Goal: Information Seeking & Learning: Learn about a topic

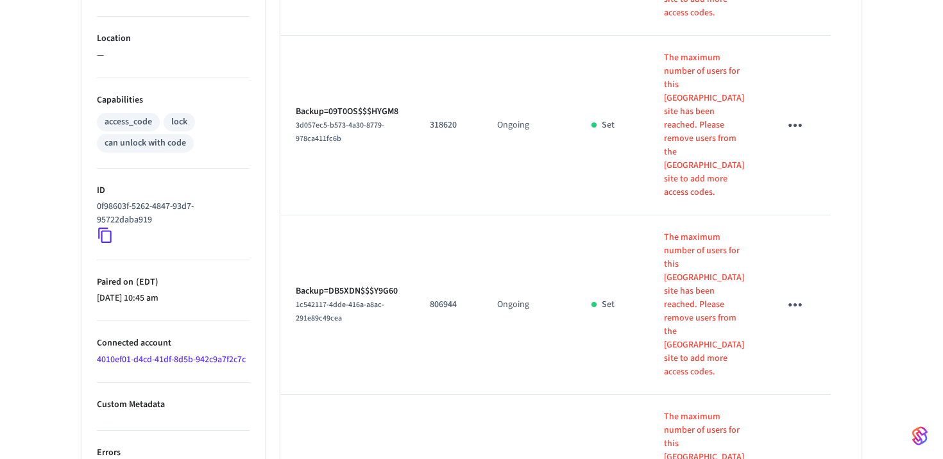
scroll to position [517, 0]
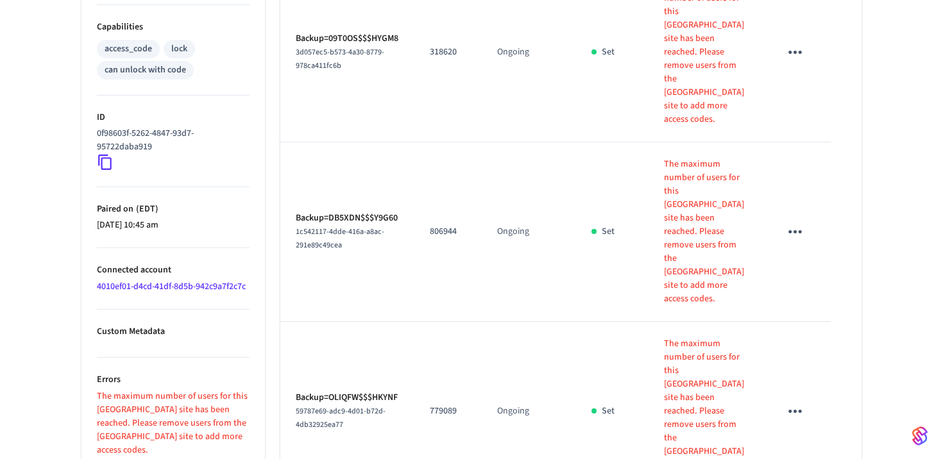
click at [204, 284] on link "4010ef01-d4cd-41df-8d5b-942c9a7f2c7c" at bounding box center [171, 286] width 149 height 13
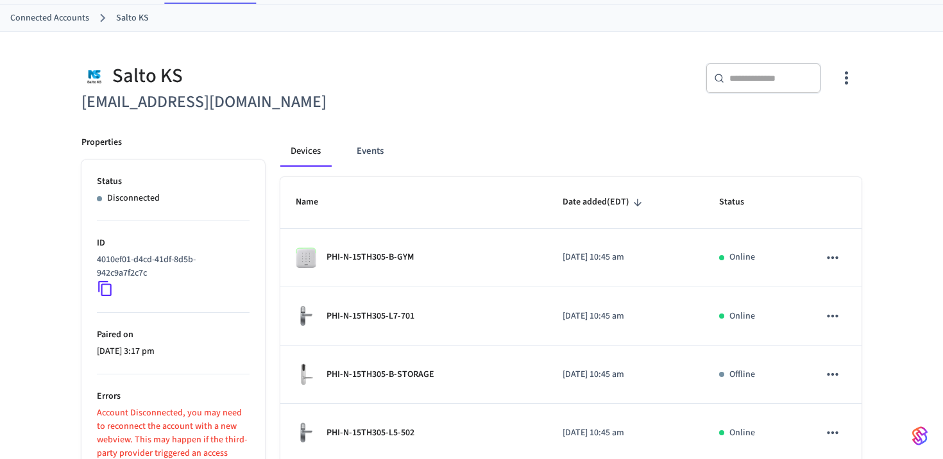
scroll to position [44, 0]
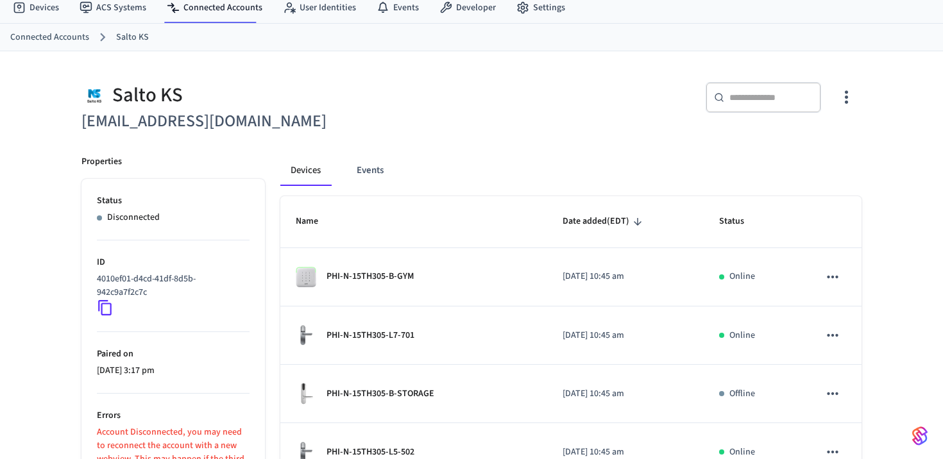
click at [344, 180] on div "Devices Events" at bounding box center [570, 170] width 581 height 31
click at [363, 175] on button "Events" at bounding box center [369, 170] width 47 height 31
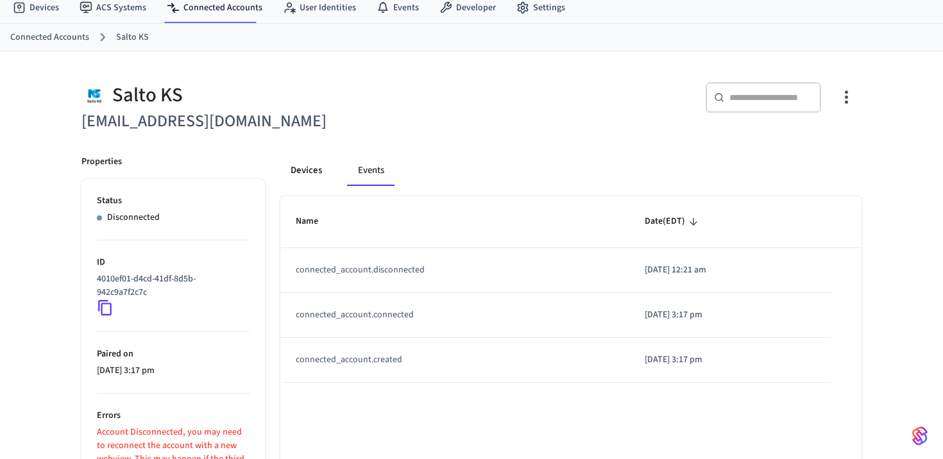
click at [316, 179] on button "Devices" at bounding box center [306, 170] width 52 height 31
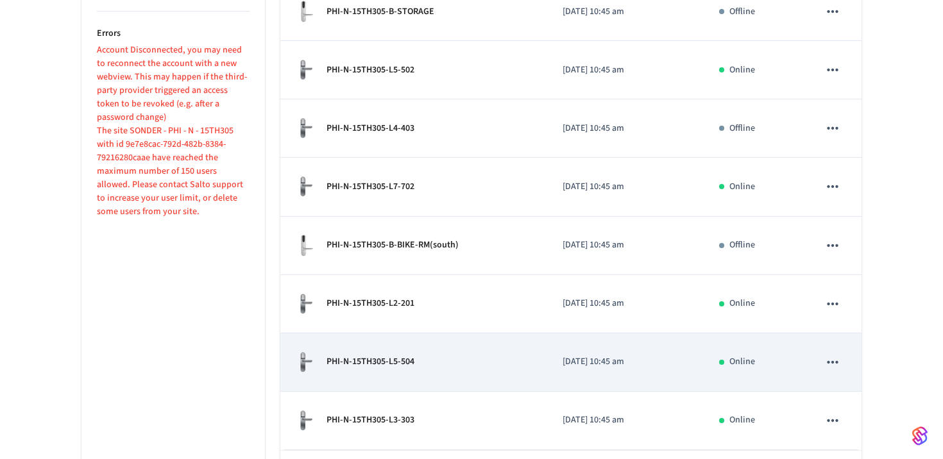
scroll to position [480, 0]
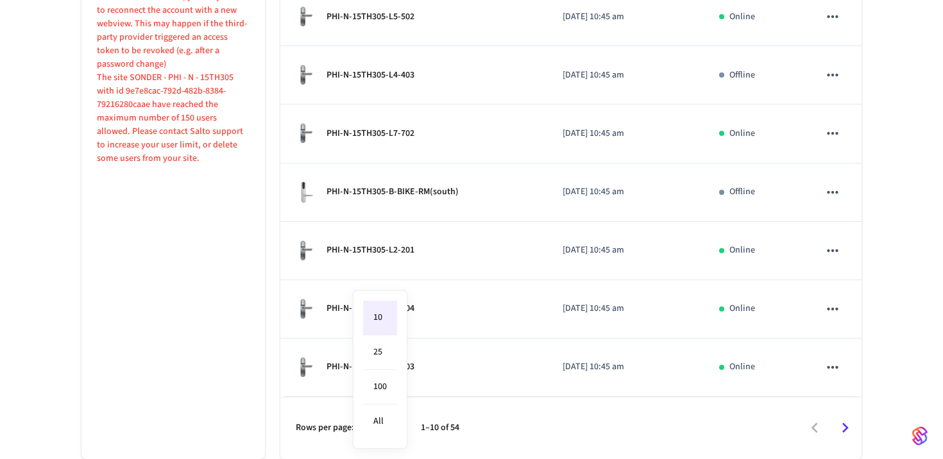
click at [382, 387] on li "100" at bounding box center [380, 387] width 34 height 35
type input "***"
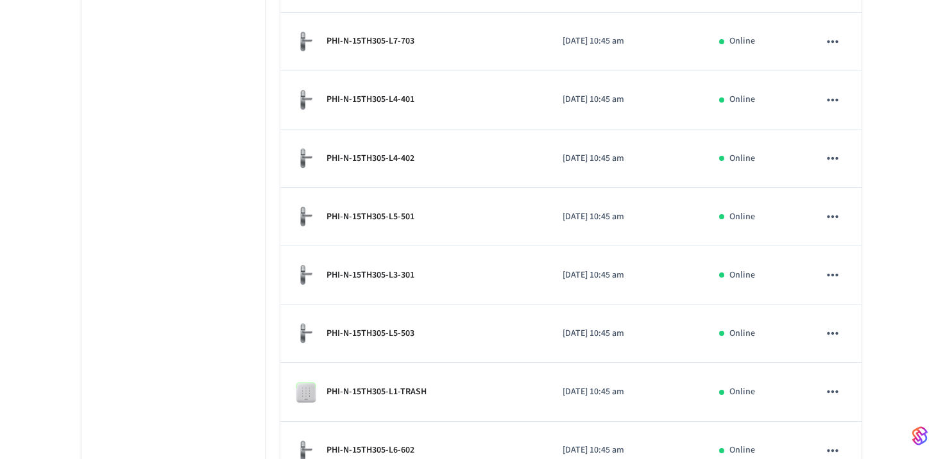
scroll to position [1370, 0]
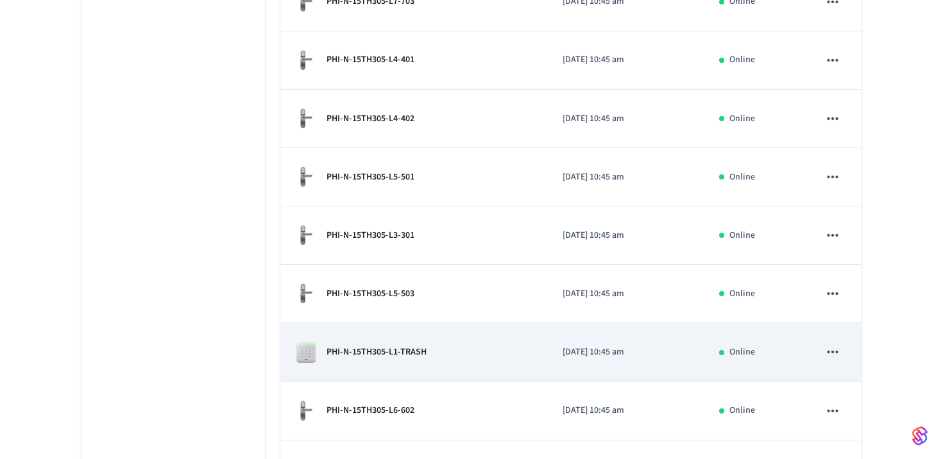
click at [302, 353] on img "sticky table" at bounding box center [306, 352] width 21 height 21
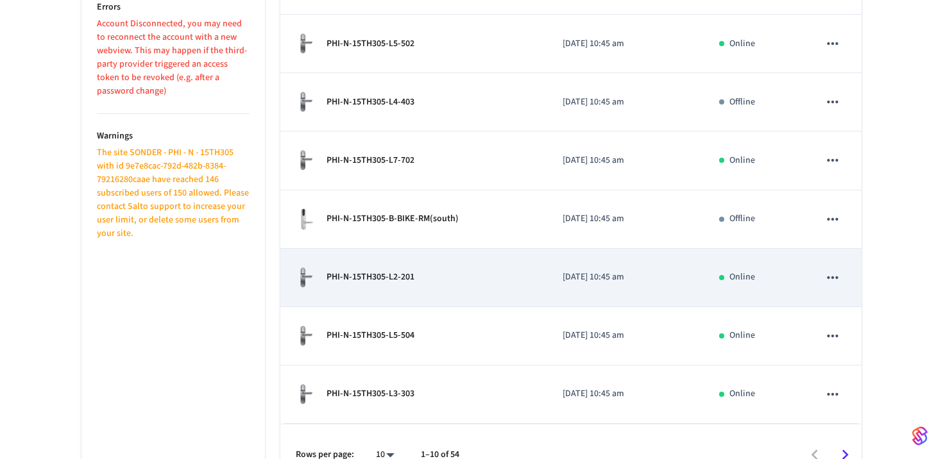
scroll to position [437, 0]
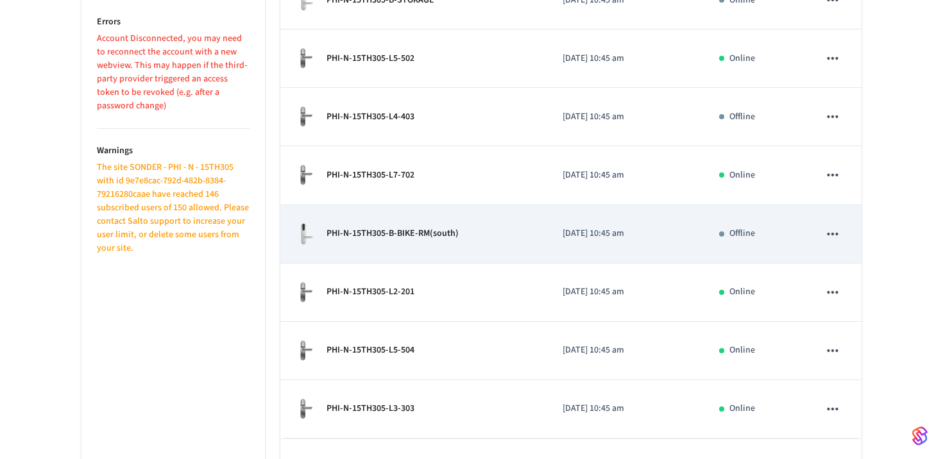
click at [449, 234] on p "PHI-N-15TH305-B-BIKE-RM(south)" at bounding box center [392, 233] width 132 height 13
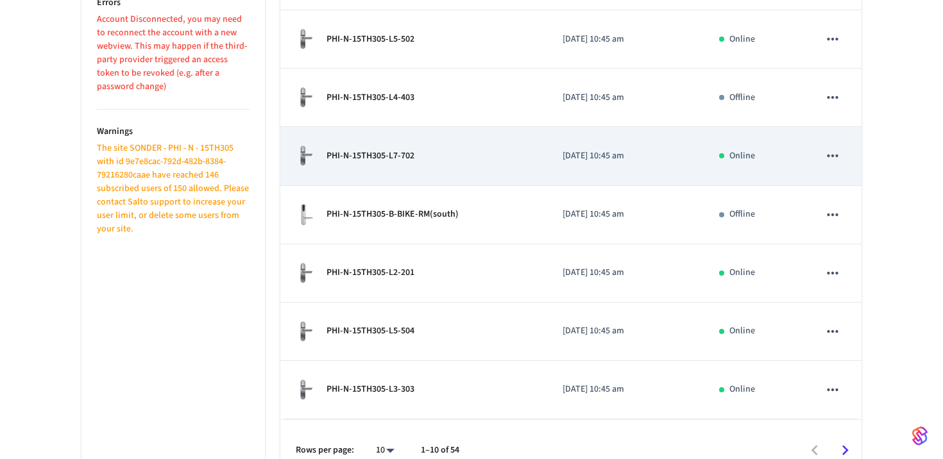
scroll to position [480, 0]
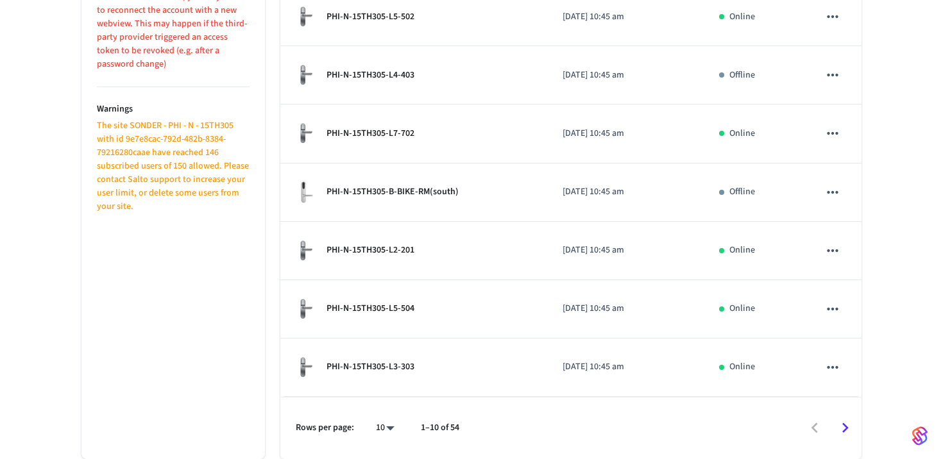
click at [390, 352] on li "25" at bounding box center [380, 352] width 34 height 35
type input "**"
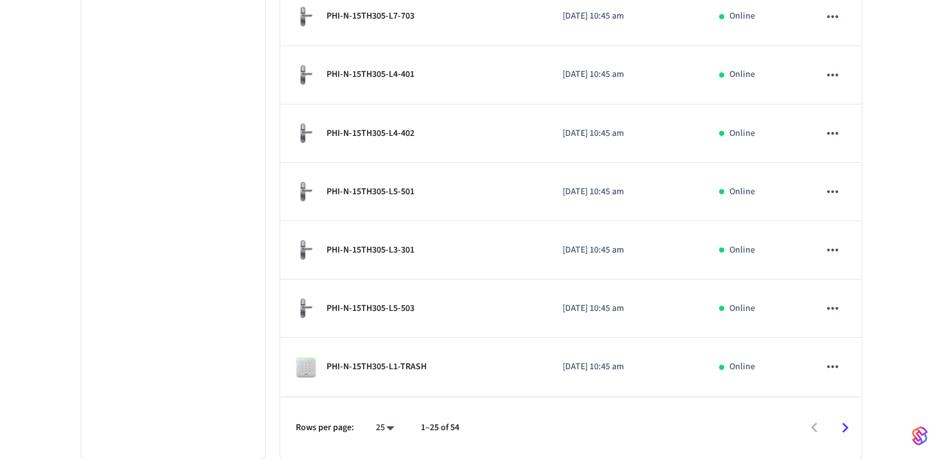
click at [837, 424] on icon "Go to next page" at bounding box center [845, 428] width 20 height 20
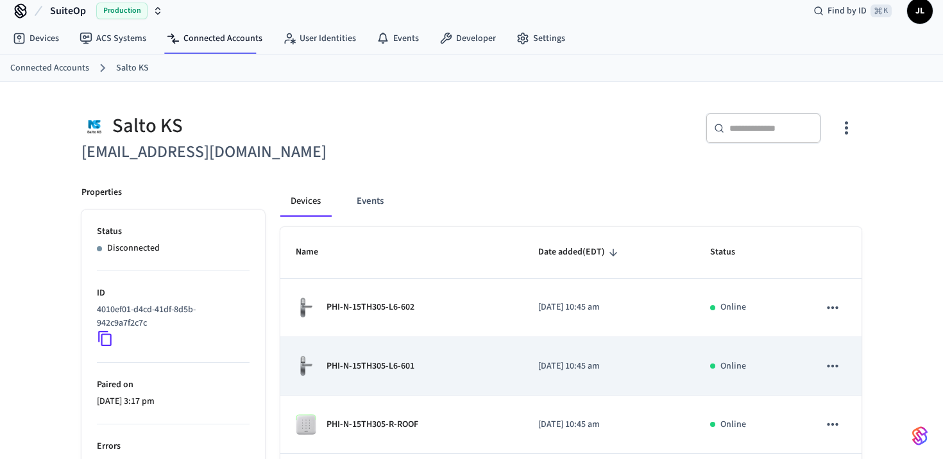
scroll to position [0, 0]
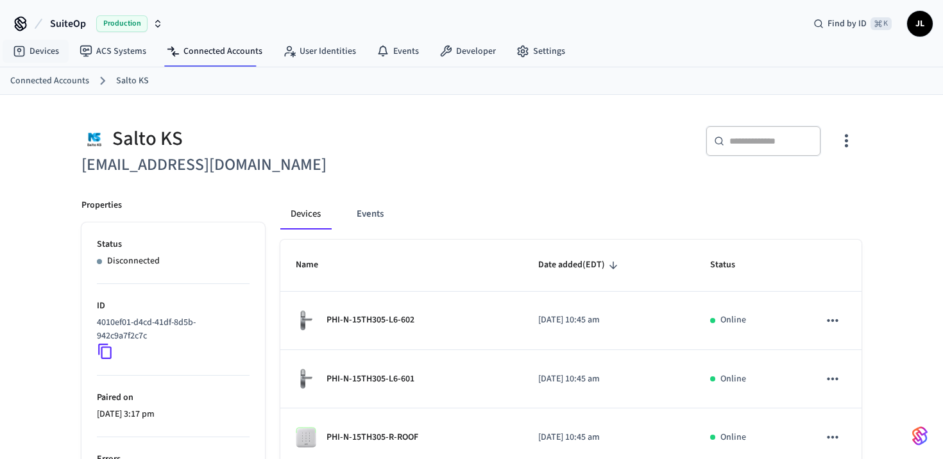
click at [47, 83] on link "Connected Accounts" at bounding box center [49, 80] width 79 height 13
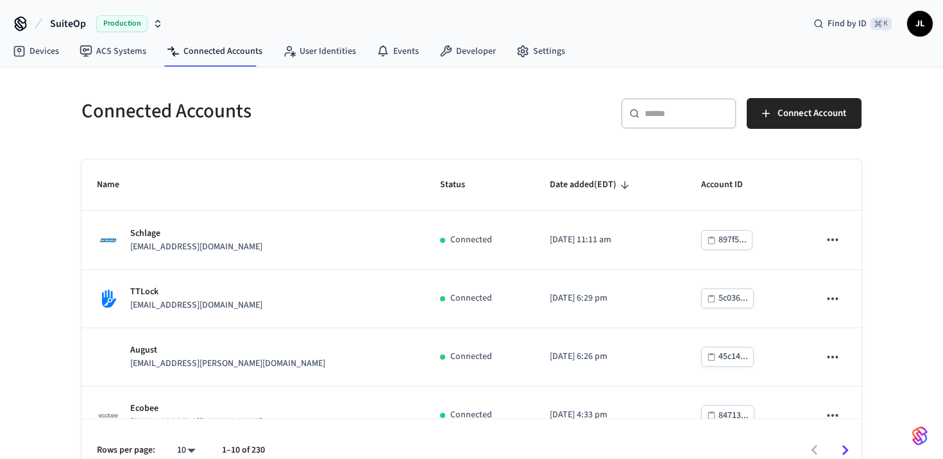
drag, startPoint x: 664, startPoint y: 112, endPoint x: 654, endPoint y: 108, distance: 11.2
click at [664, 112] on input "text" at bounding box center [685, 113] width 83 height 13
click at [30, 57] on link "Devices" at bounding box center [36, 51] width 67 height 23
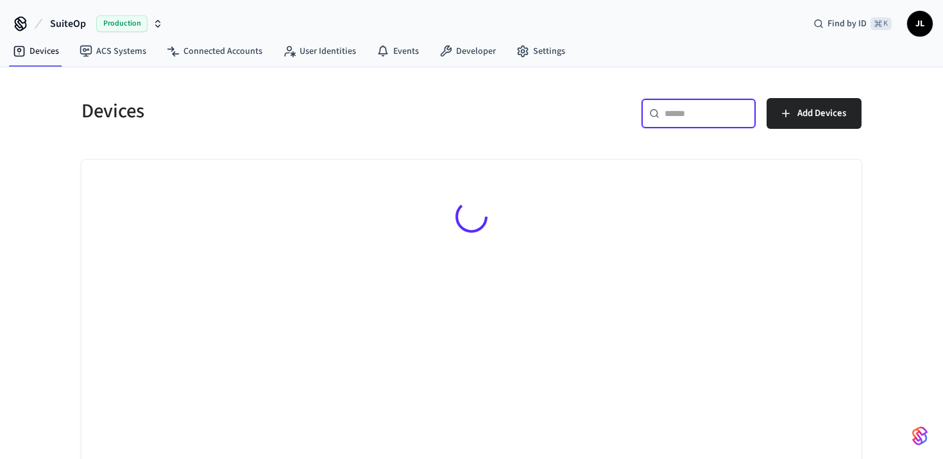
click at [693, 119] on input "text" at bounding box center [705, 113] width 83 height 13
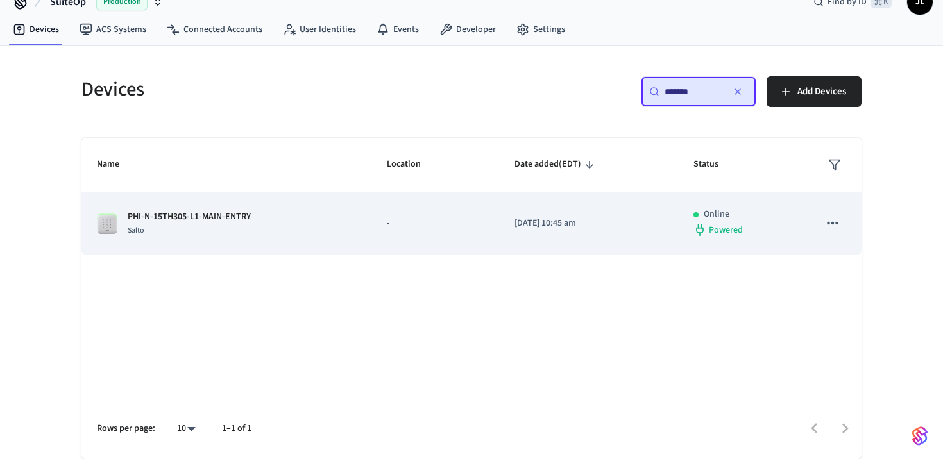
type input "*******"
click at [219, 224] on div "Salto" at bounding box center [189, 230] width 123 height 13
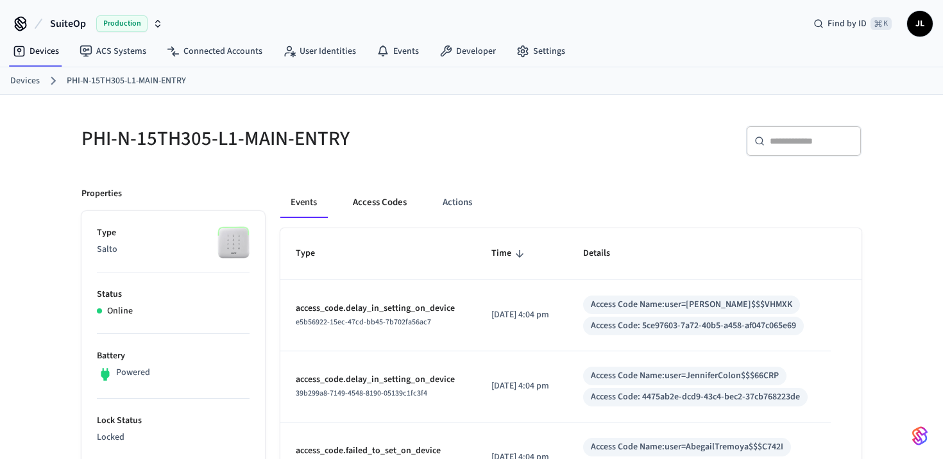
click at [398, 201] on button "Access Codes" at bounding box center [379, 202] width 74 height 31
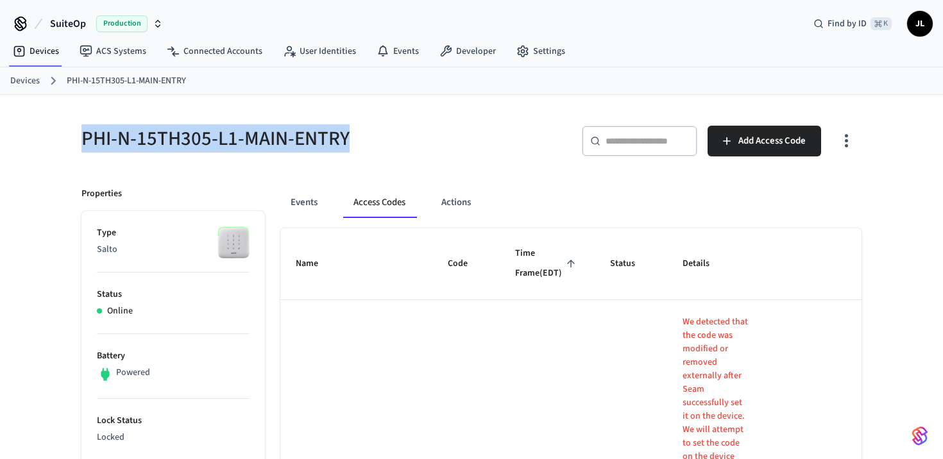
drag, startPoint x: 382, startPoint y: 136, endPoint x: 24, endPoint y: 136, distance: 357.8
copy h5 "PHI-N-15TH305-L1-MAIN-ENTRY"
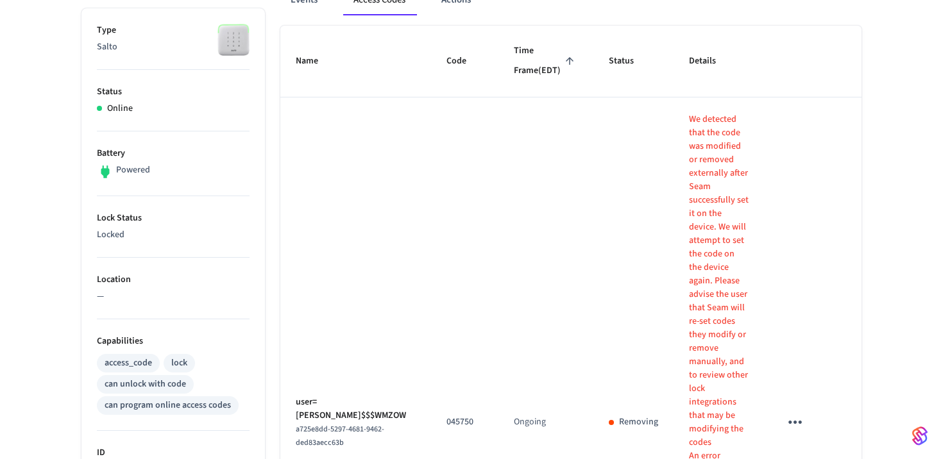
scroll to position [745, 0]
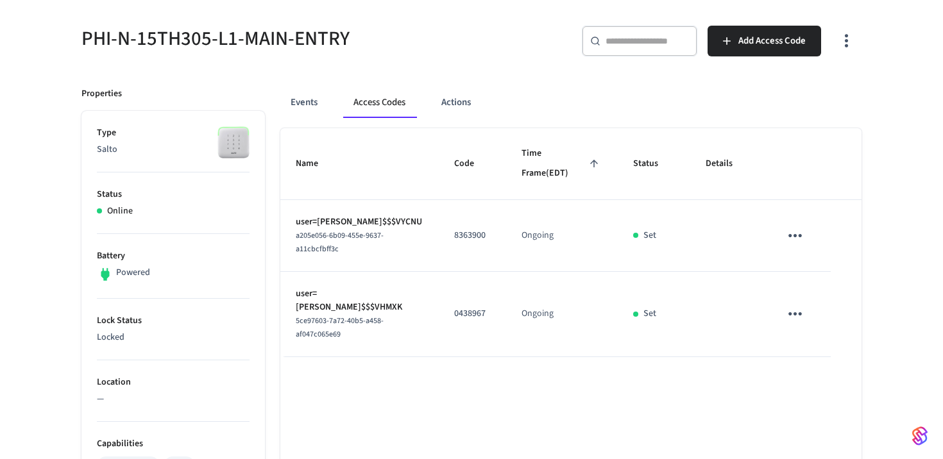
scroll to position [101, 0]
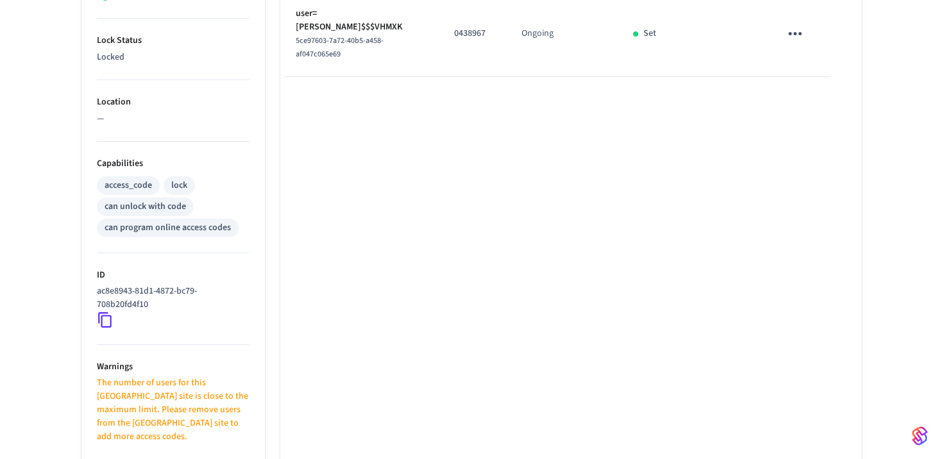
click at [45, 317] on div "PHI-N-15TH305-L1-MAIN-ENTRY ​ ​ Add Access Code Properties Type Salto Status On…" at bounding box center [471, 173] width 943 height 916
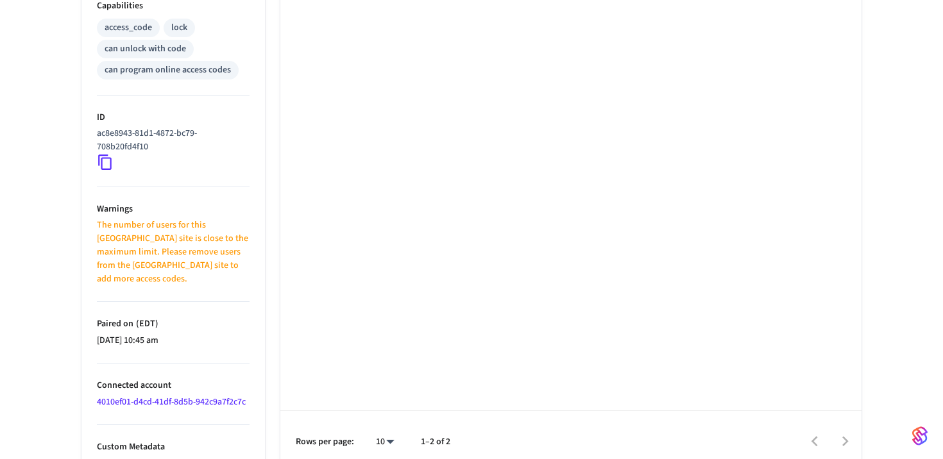
scroll to position [0, 0]
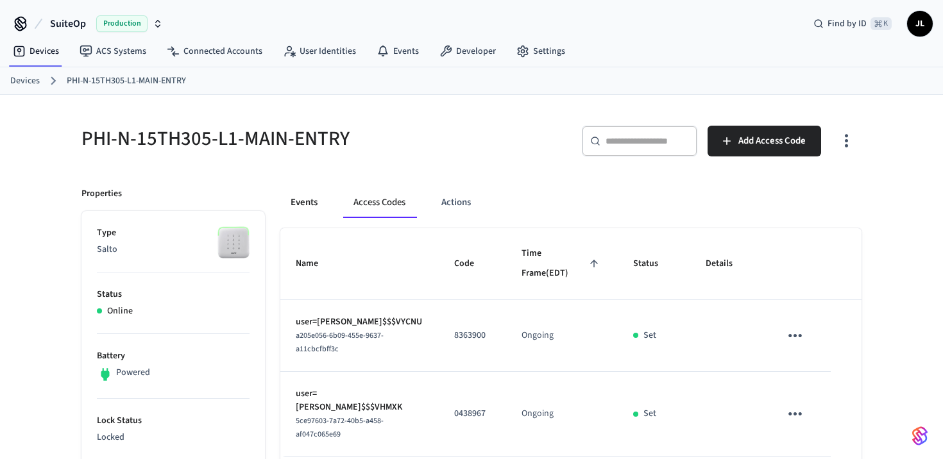
click at [300, 214] on button "Events" at bounding box center [303, 202] width 47 height 31
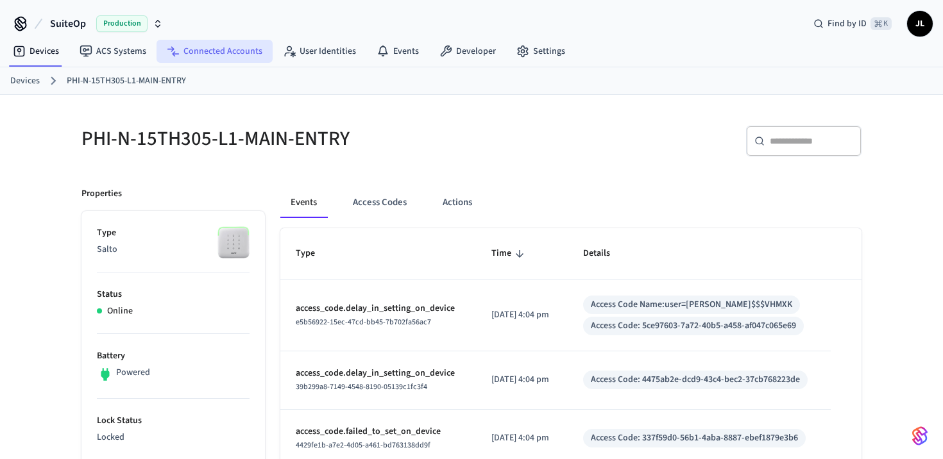
click at [239, 53] on link "Connected Accounts" at bounding box center [214, 51] width 116 height 23
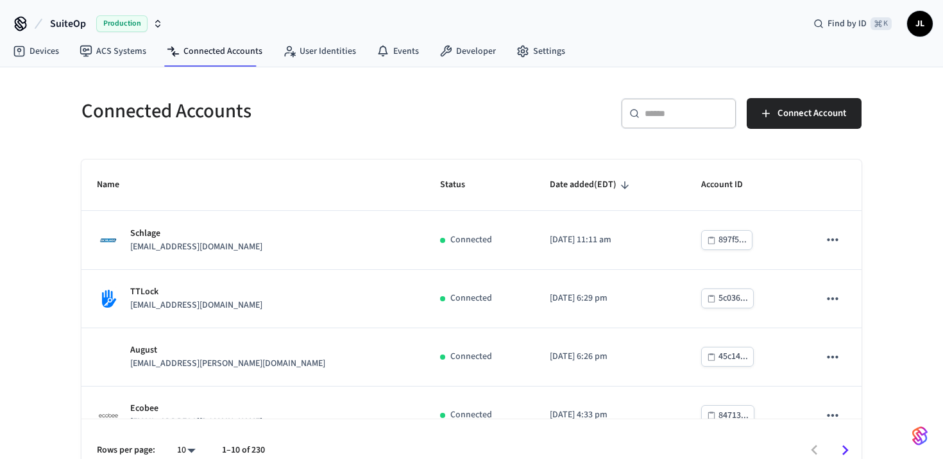
click at [693, 110] on input "text" at bounding box center [685, 113] width 83 height 13
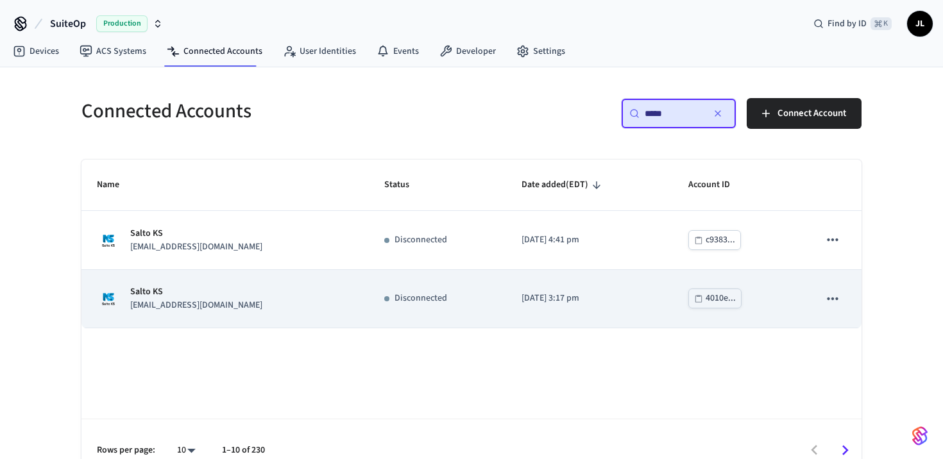
type input "*****"
click at [249, 317] on td "Salto KS [EMAIL_ADDRESS][DOMAIN_NAME]" at bounding box center [224, 299] width 287 height 58
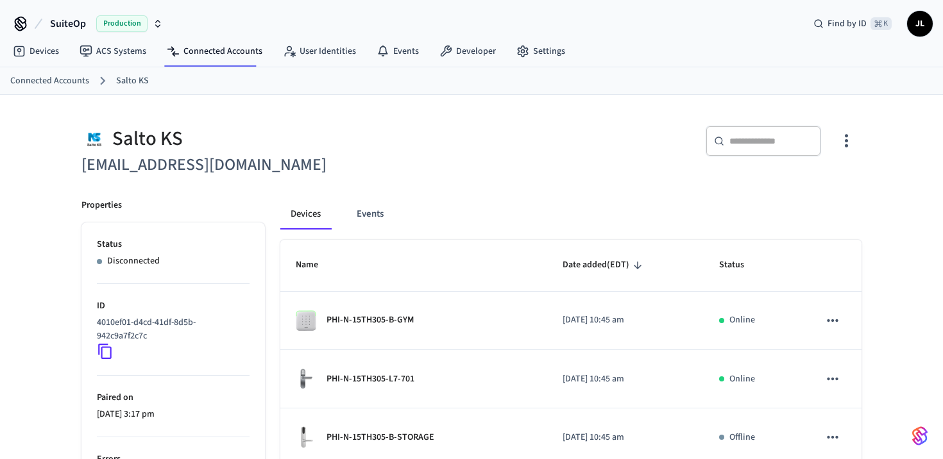
click at [65, 80] on link "Connected Accounts" at bounding box center [49, 80] width 79 height 13
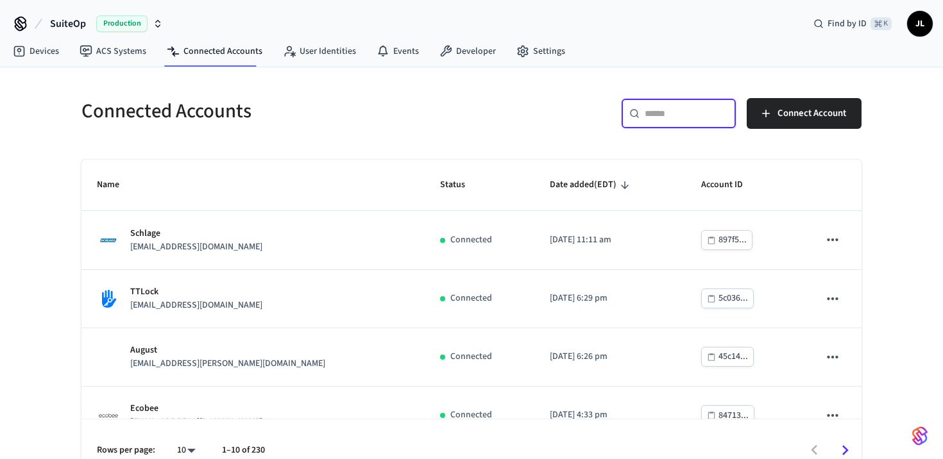
click at [689, 114] on input "text" at bounding box center [685, 113] width 83 height 13
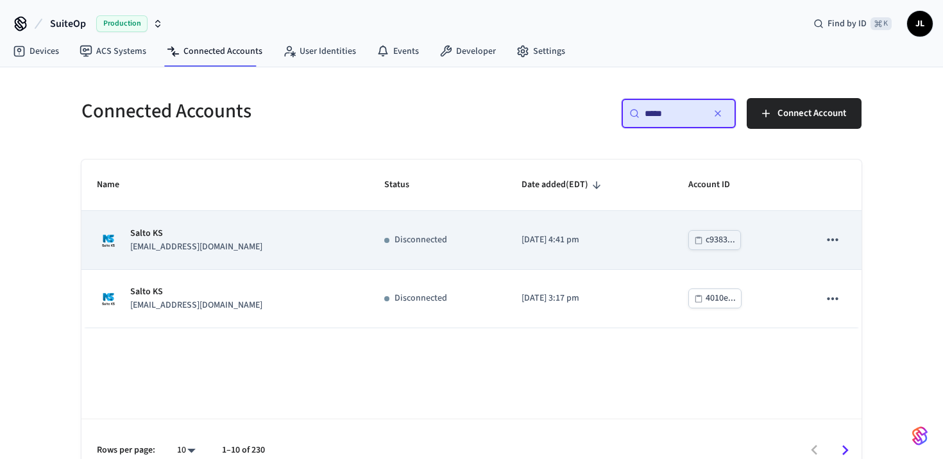
type input "*****"
click at [304, 239] on td "Salto KS it@staysosuite.com" at bounding box center [224, 240] width 287 height 58
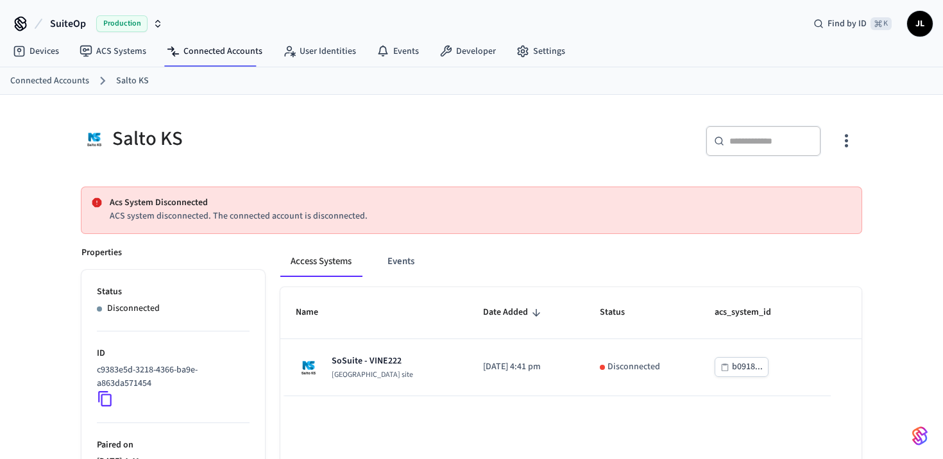
click at [67, 81] on link "Connected Accounts" at bounding box center [49, 80] width 79 height 13
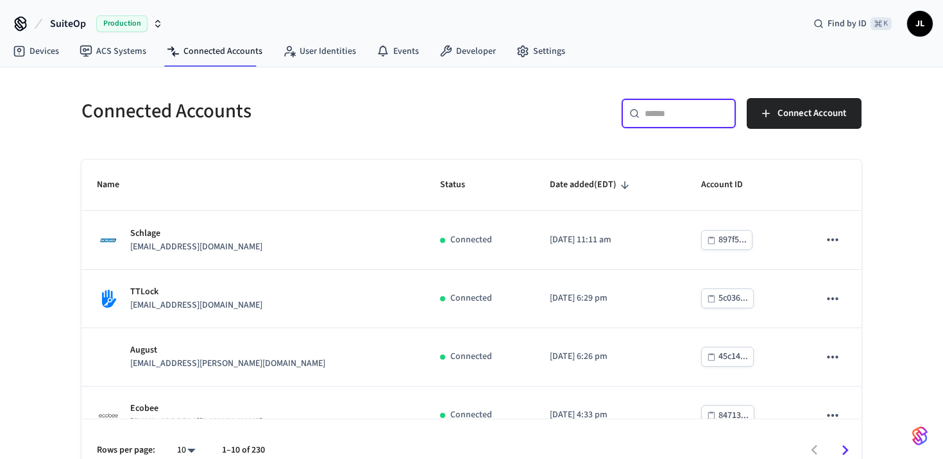
click at [664, 109] on input "text" at bounding box center [685, 113] width 83 height 13
type input "*"
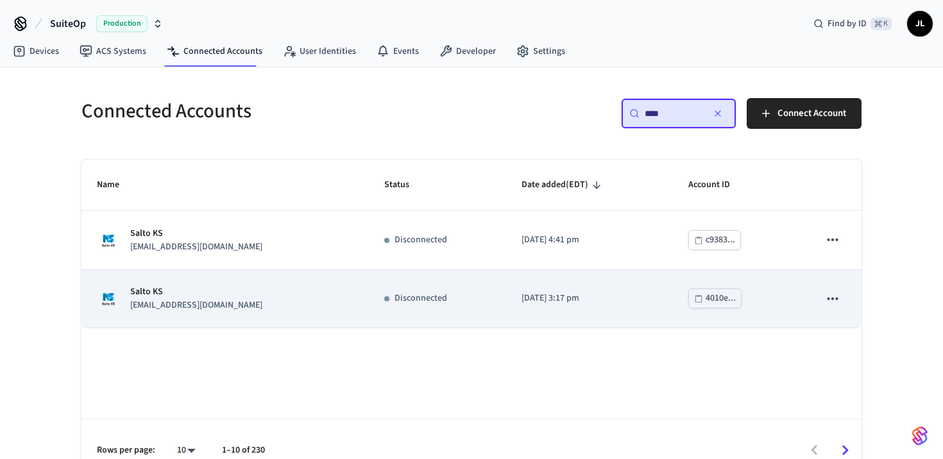
type input "****"
click at [258, 303] on div "Salto KS [EMAIL_ADDRESS][DOMAIN_NAME]" at bounding box center [225, 298] width 256 height 27
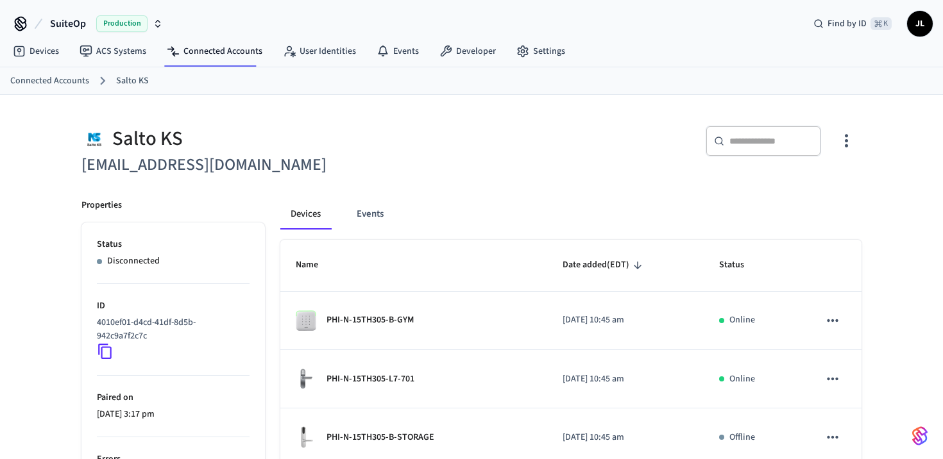
scroll to position [65, 0]
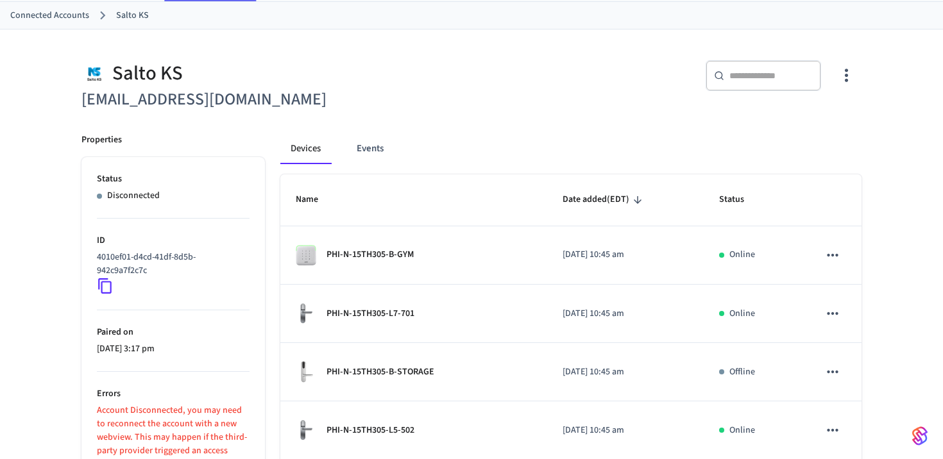
click at [105, 285] on icon at bounding box center [105, 286] width 17 height 17
click at [44, 16] on link "Connected Accounts" at bounding box center [49, 15] width 79 height 13
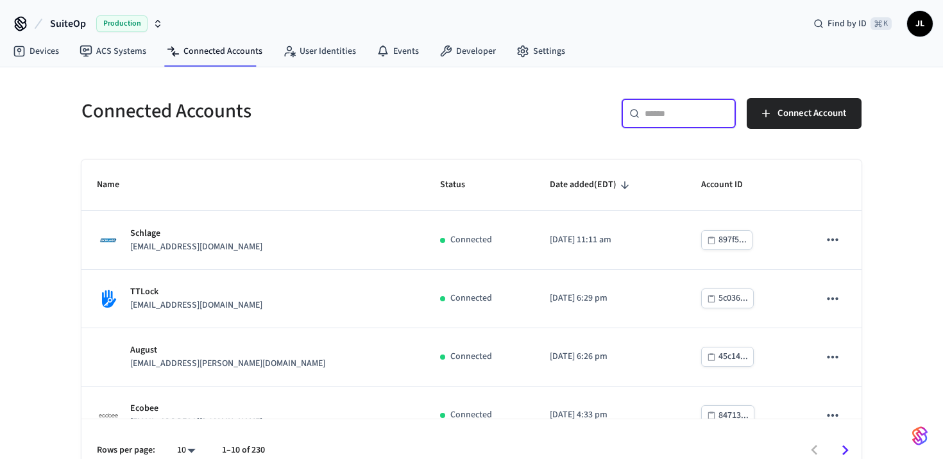
click at [691, 112] on input "text" at bounding box center [685, 113] width 83 height 13
paste input "**********"
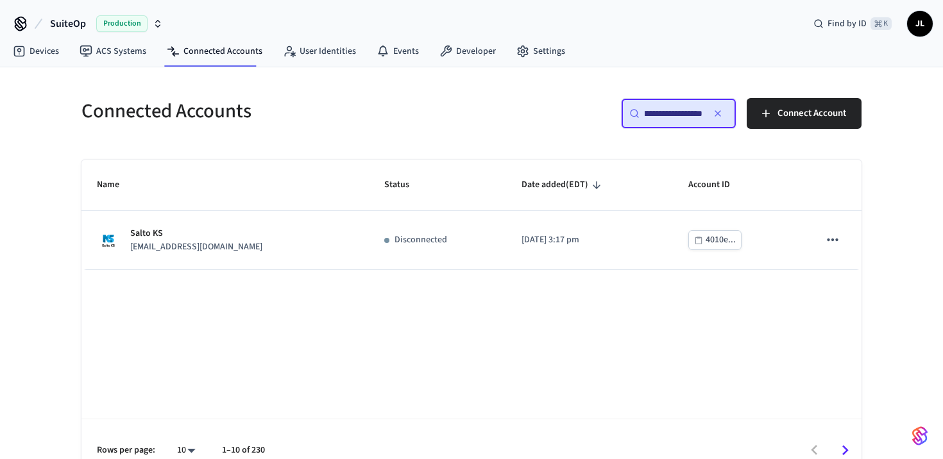
type input "**********"
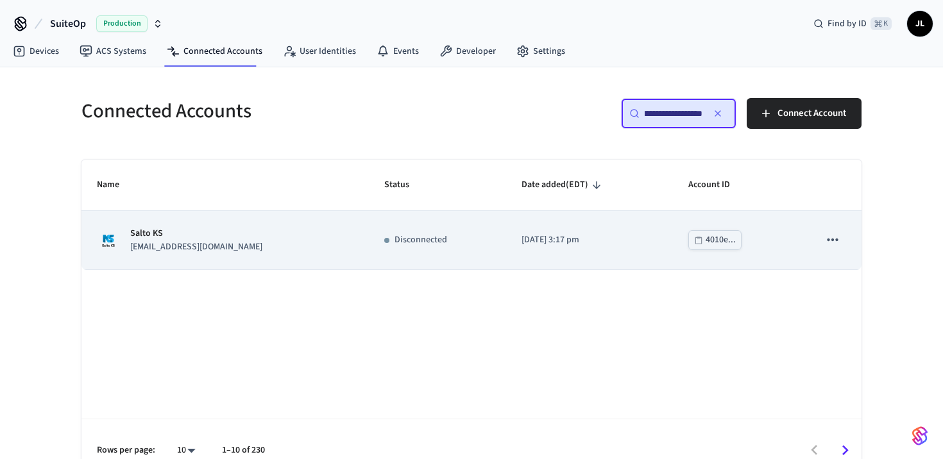
click at [369, 256] on td "Disconnected" at bounding box center [437, 240] width 137 height 58
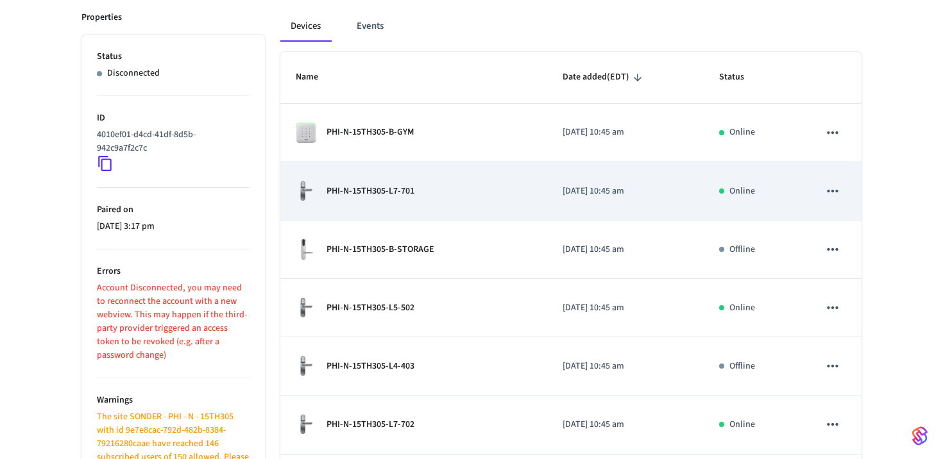
scroll to position [192, 0]
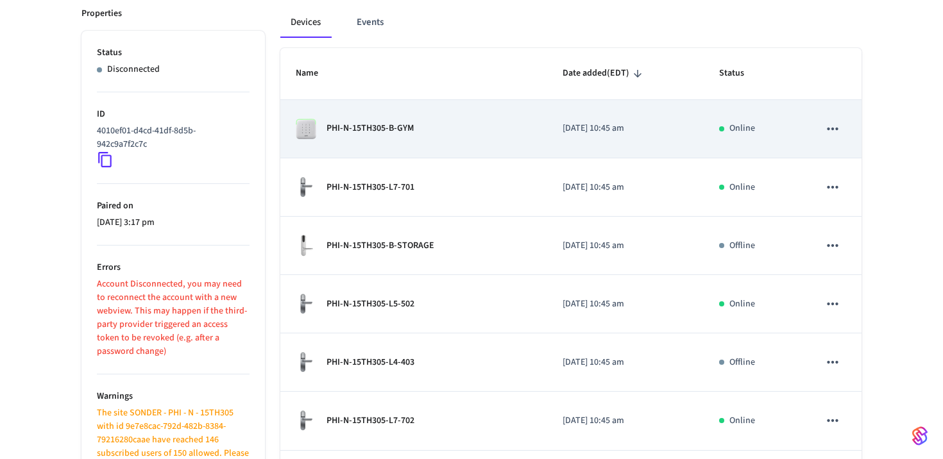
click at [431, 108] on td "PHI-N-15TH305-B-GYM" at bounding box center [413, 129] width 267 height 58
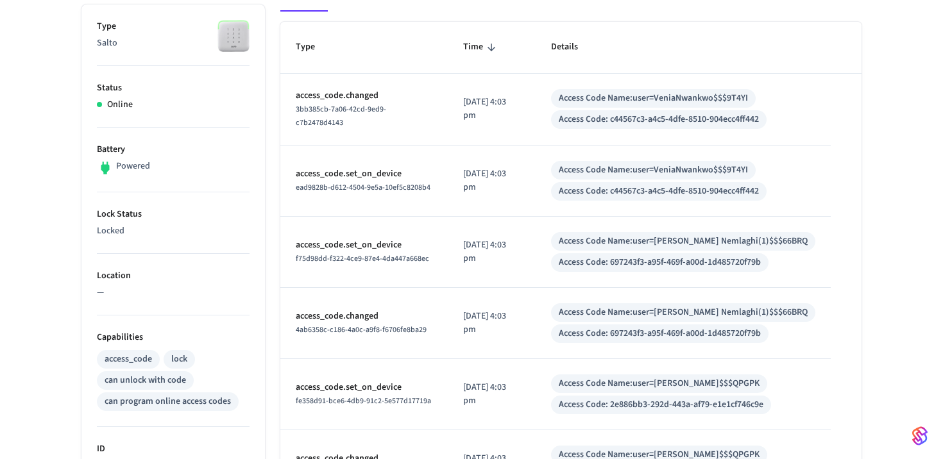
scroll to position [117, 0]
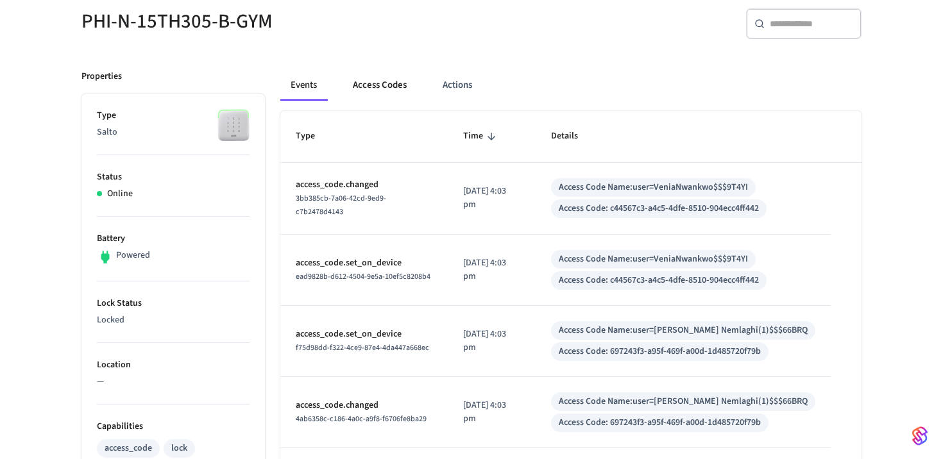
click at [376, 92] on button "Access Codes" at bounding box center [379, 85] width 74 height 31
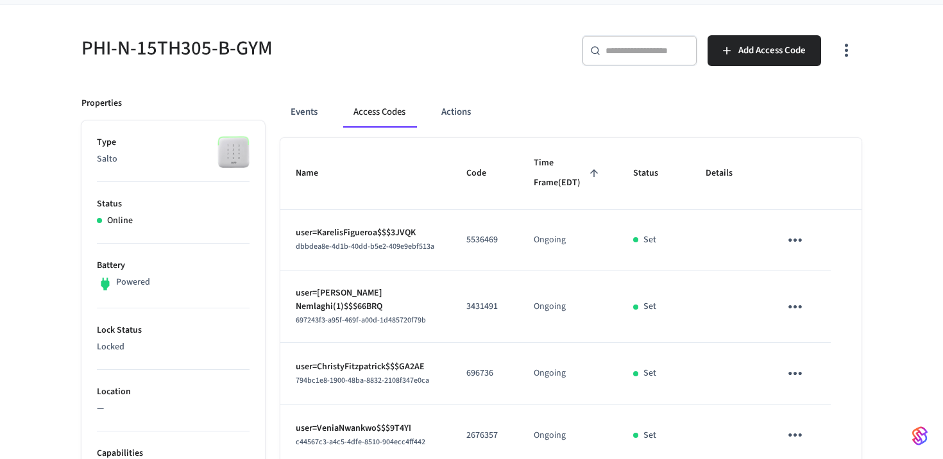
scroll to position [85, 0]
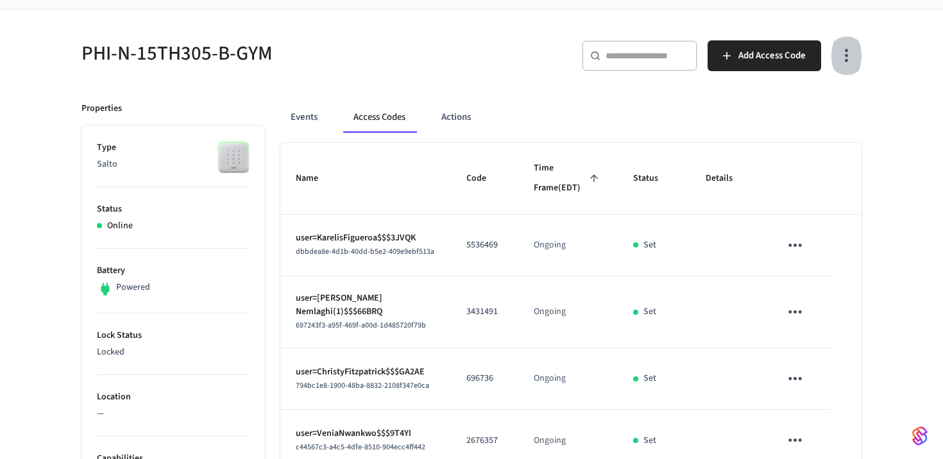
click at [836, 53] on icon "button" at bounding box center [846, 56] width 20 height 20
click at [784, 103] on li "Show unmanaged access codes on device" at bounding box center [763, 109] width 180 height 34
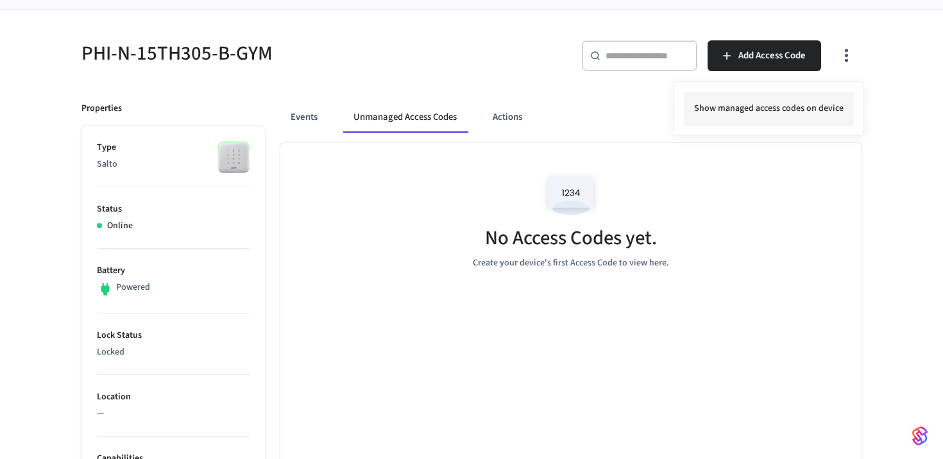
click at [744, 115] on li "Show managed access codes on device" at bounding box center [769, 109] width 170 height 34
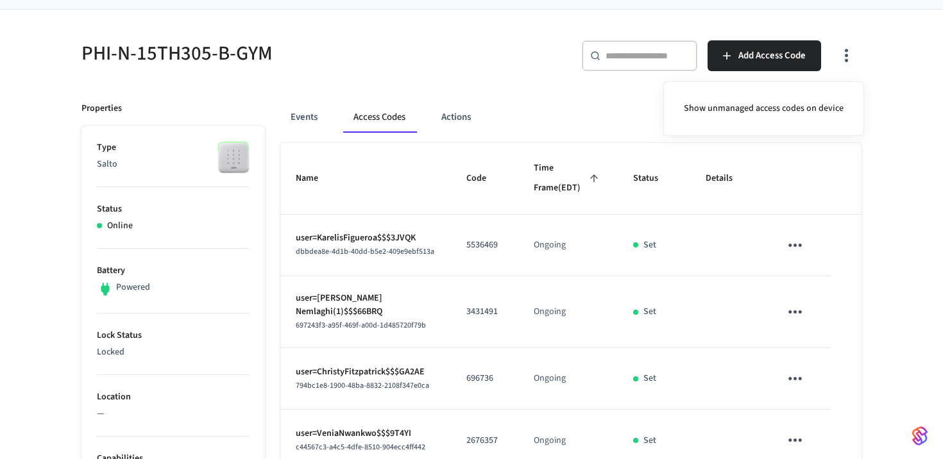
click at [563, 119] on div at bounding box center [471, 229] width 943 height 459
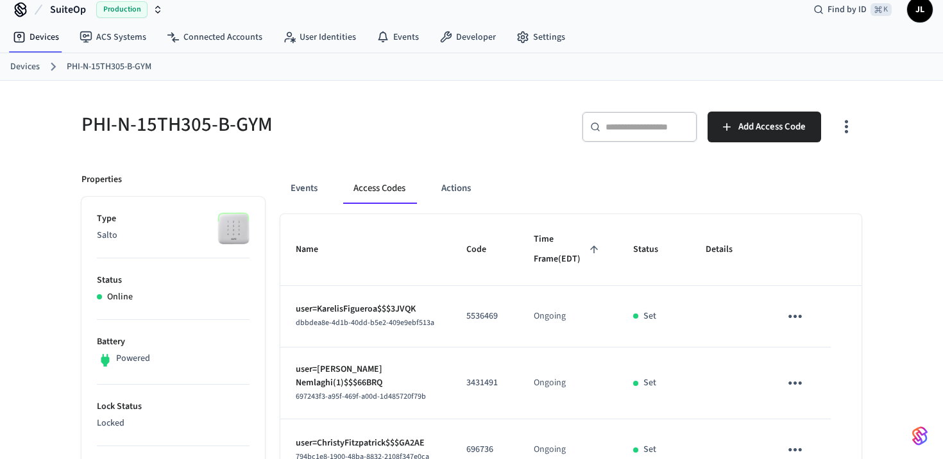
click at [25, 71] on link "Devices" at bounding box center [24, 66] width 29 height 13
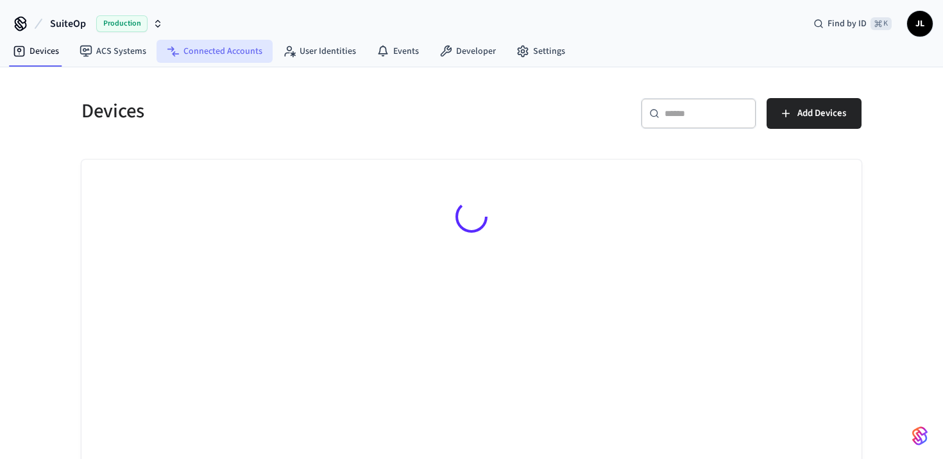
click at [220, 49] on link "Connected Accounts" at bounding box center [214, 51] width 116 height 23
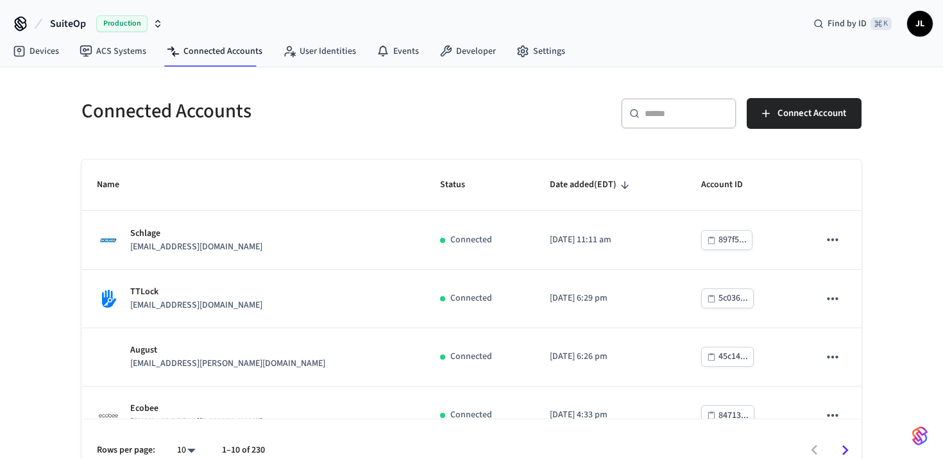
click at [714, 119] on input "text" at bounding box center [685, 113] width 83 height 13
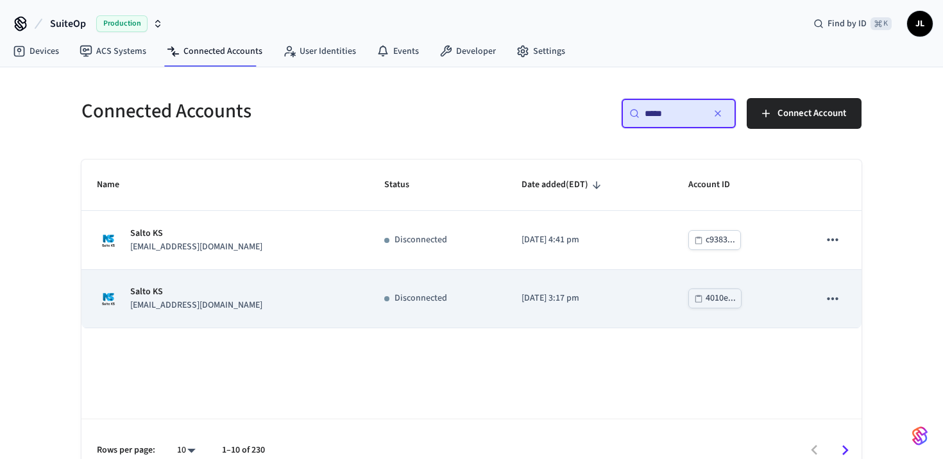
type input "*****"
click at [245, 303] on div "Salto KS [EMAIL_ADDRESS][DOMAIN_NAME]" at bounding box center [225, 298] width 256 height 27
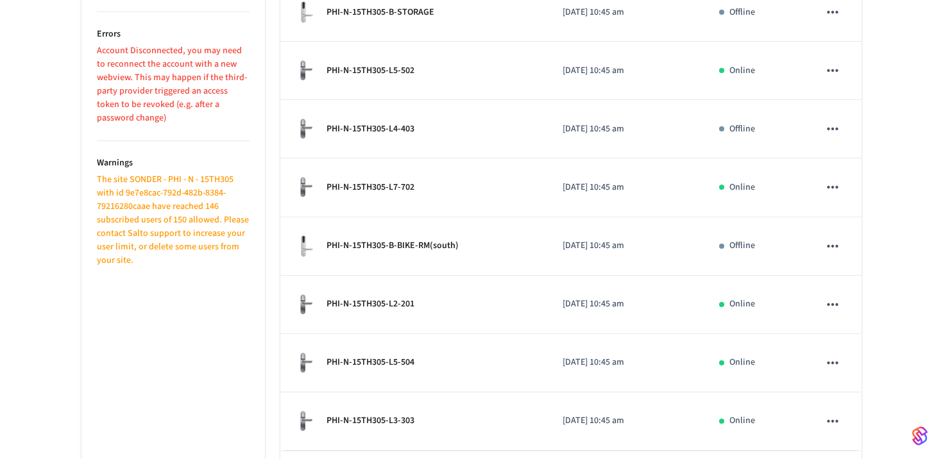
scroll to position [480, 0]
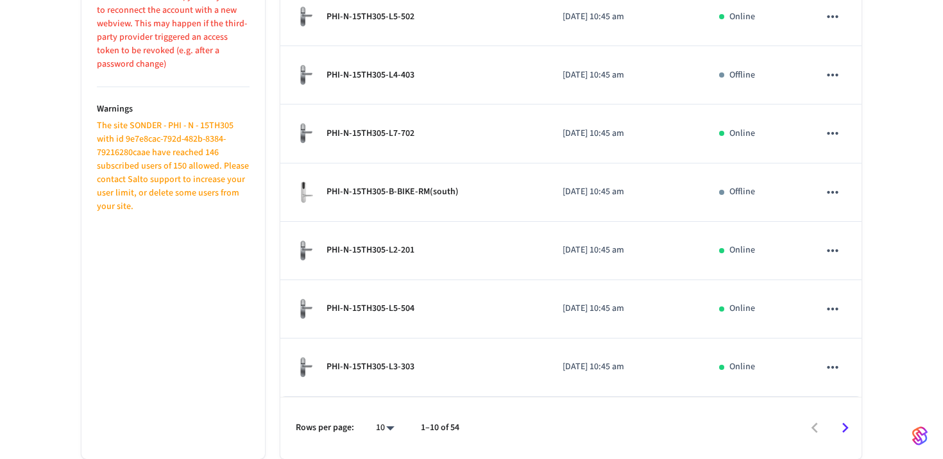
drag, startPoint x: 387, startPoint y: 398, endPoint x: 413, endPoint y: 396, distance: 25.7
click at [387, 398] on li "100" at bounding box center [380, 387] width 34 height 35
type input "***"
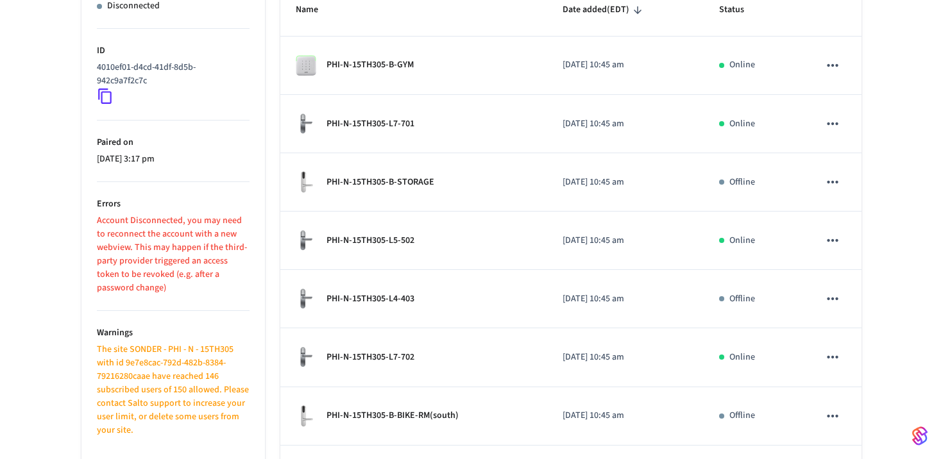
scroll to position [116, 0]
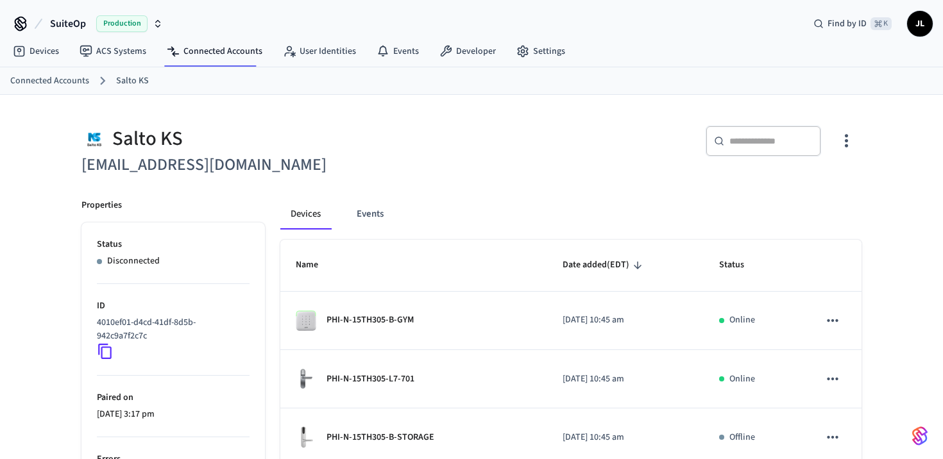
scroll to position [116, 0]
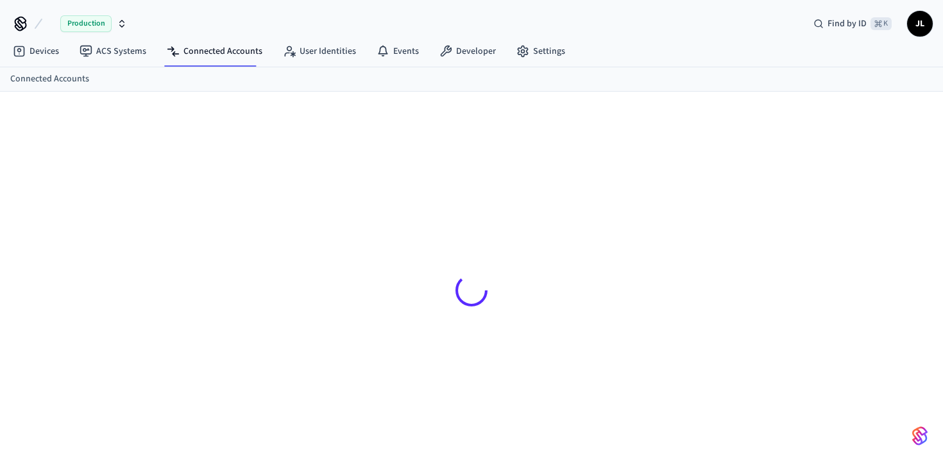
scroll to position [116, 0]
